Goal: Information Seeking & Learning: Learn about a topic

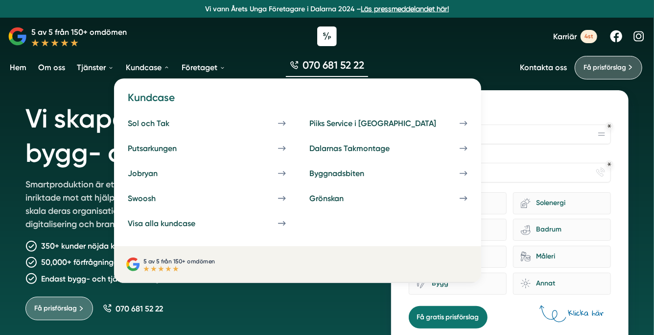
click at [146, 66] on link "Kundcase" at bounding box center [148, 67] width 48 height 25
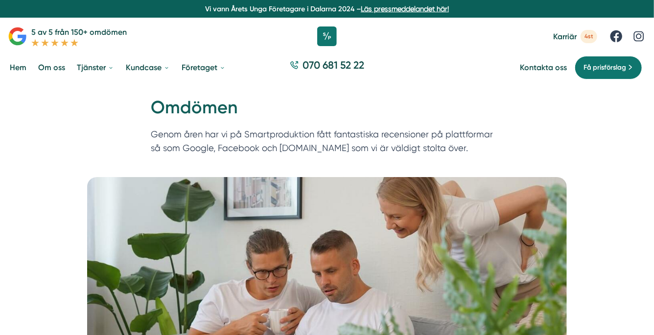
click at [50, 142] on div "Hem » Företaget » Omdömen Omdömen Genom åren har vi på Smartproduktion fått fan…" at bounding box center [327, 130] width 654 height 93
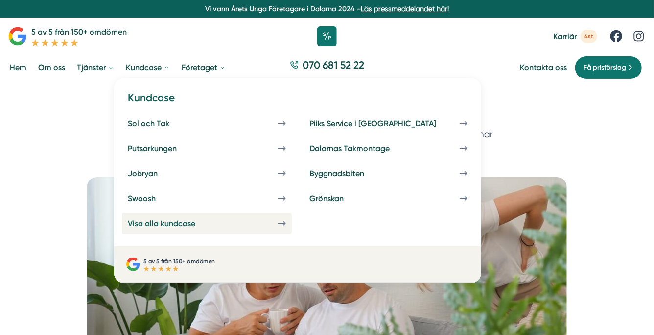
click at [174, 226] on div "Visa alla kundcase" at bounding box center [173, 222] width 91 height 9
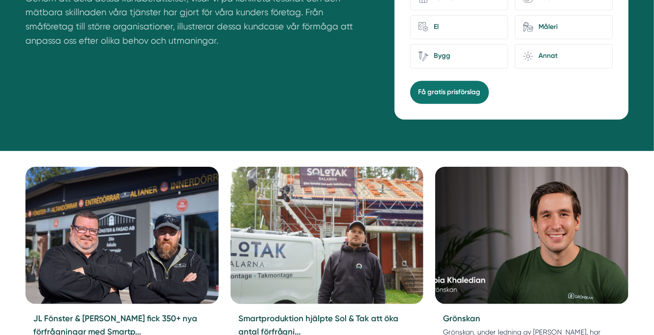
scroll to position [407, 0]
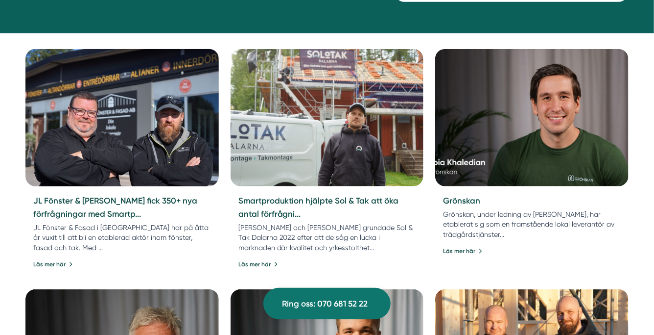
click at [139, 168] on img at bounding box center [122, 118] width 203 height 144
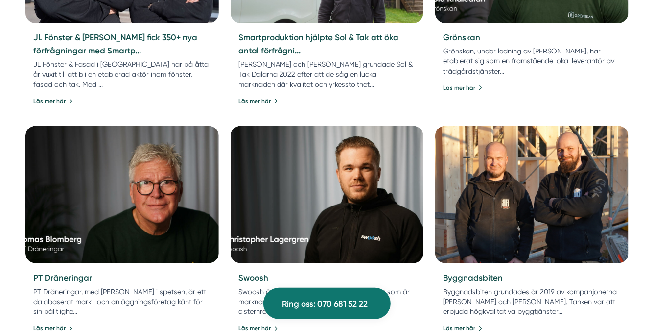
scroll to position [571, 0]
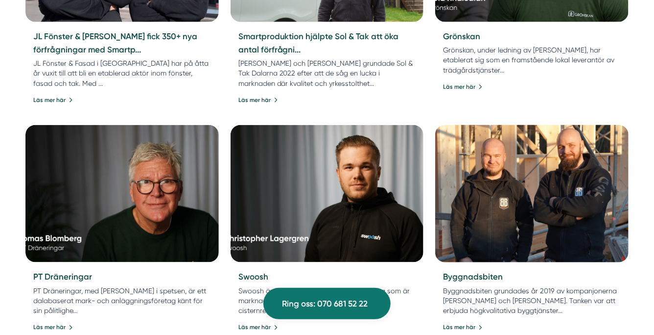
click at [516, 205] on img at bounding box center [532, 193] width 203 height 144
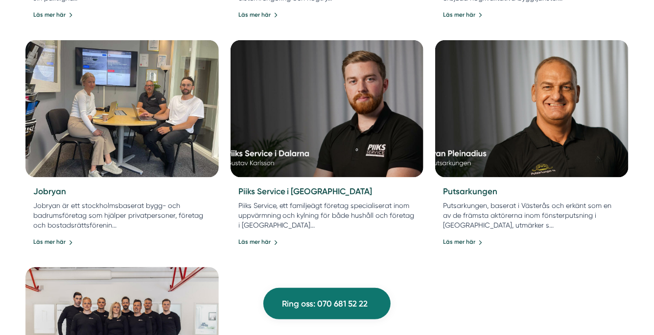
scroll to position [840, 0]
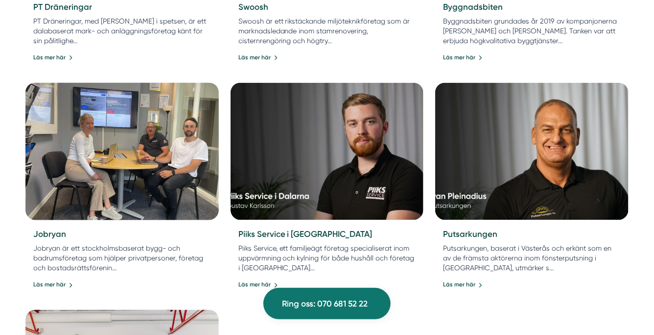
click at [153, 139] on img at bounding box center [122, 151] width 203 height 144
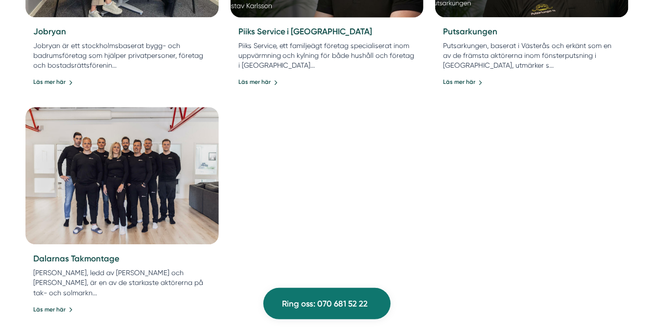
scroll to position [1043, 0]
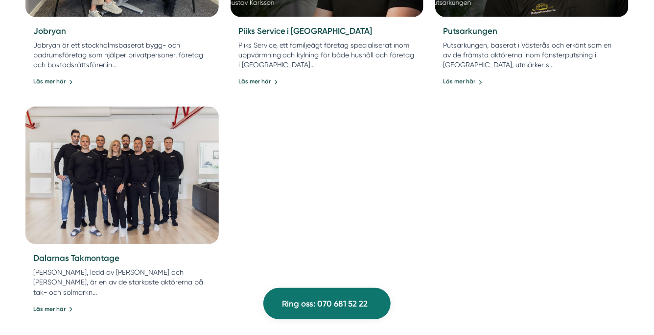
click at [163, 171] on img at bounding box center [122, 175] width 203 height 144
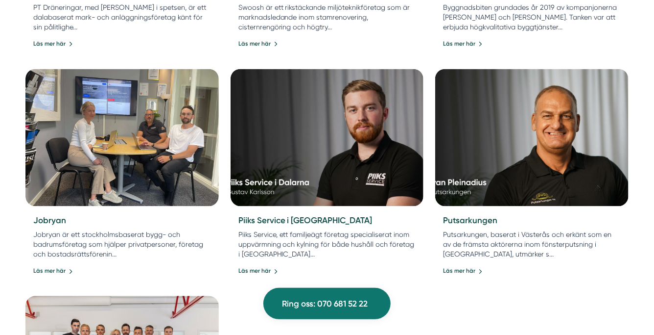
scroll to position [831, 0]
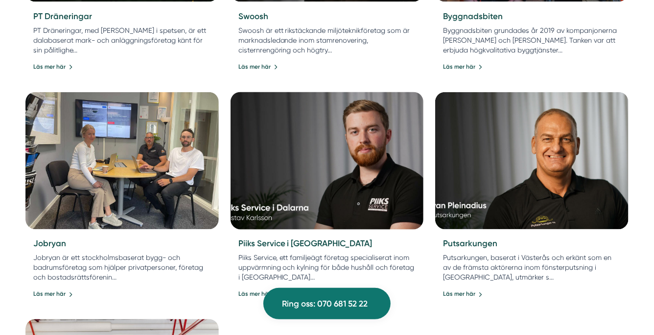
click at [336, 169] on img at bounding box center [327, 161] width 203 height 144
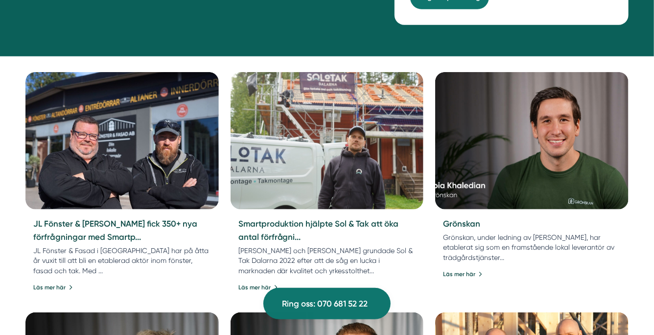
scroll to position [0, 0]
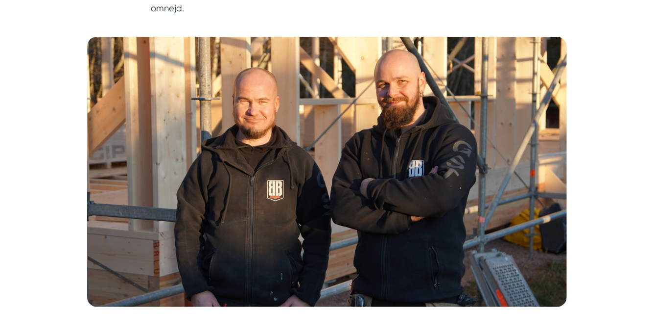
scroll to position [198, 0]
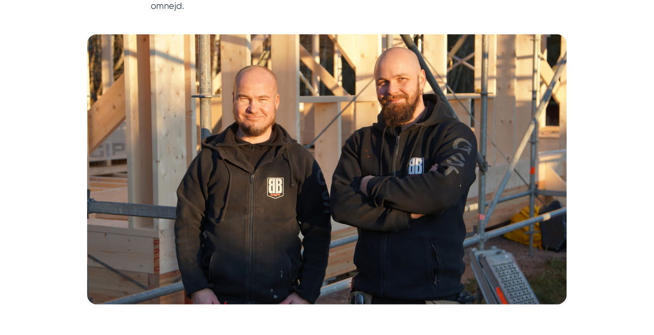
click at [308, 158] on img at bounding box center [327, 169] width 480 height 270
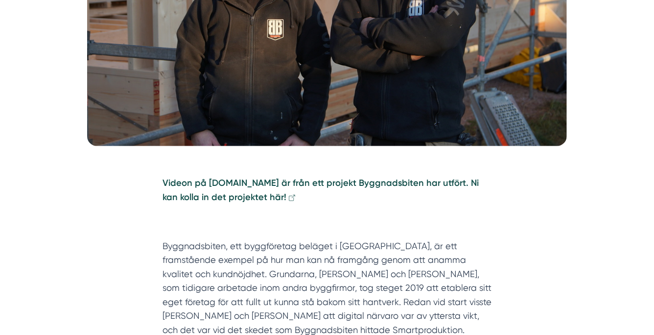
scroll to position [402, 0]
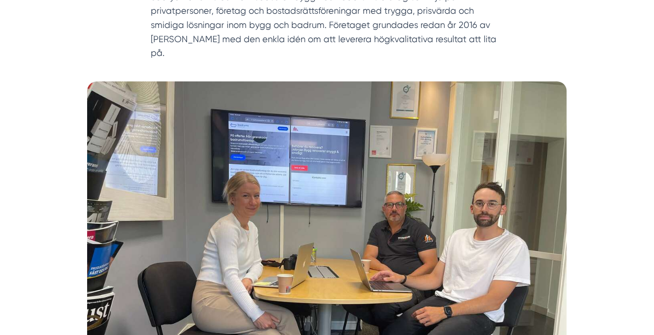
scroll to position [135, 0]
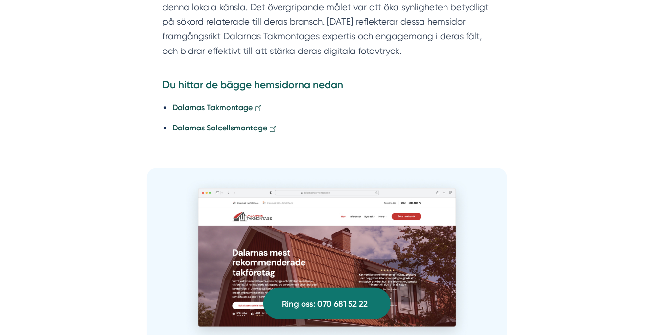
scroll to position [1441, 0]
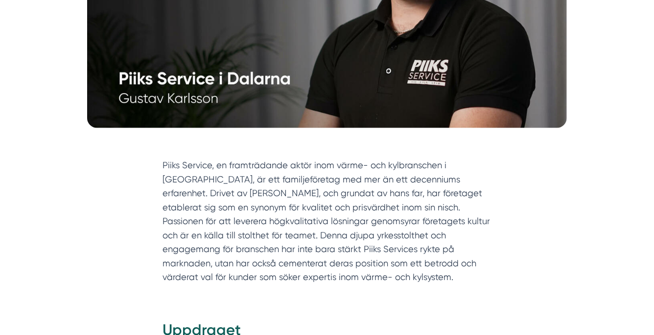
scroll to position [410, 0]
